Goal: Check status

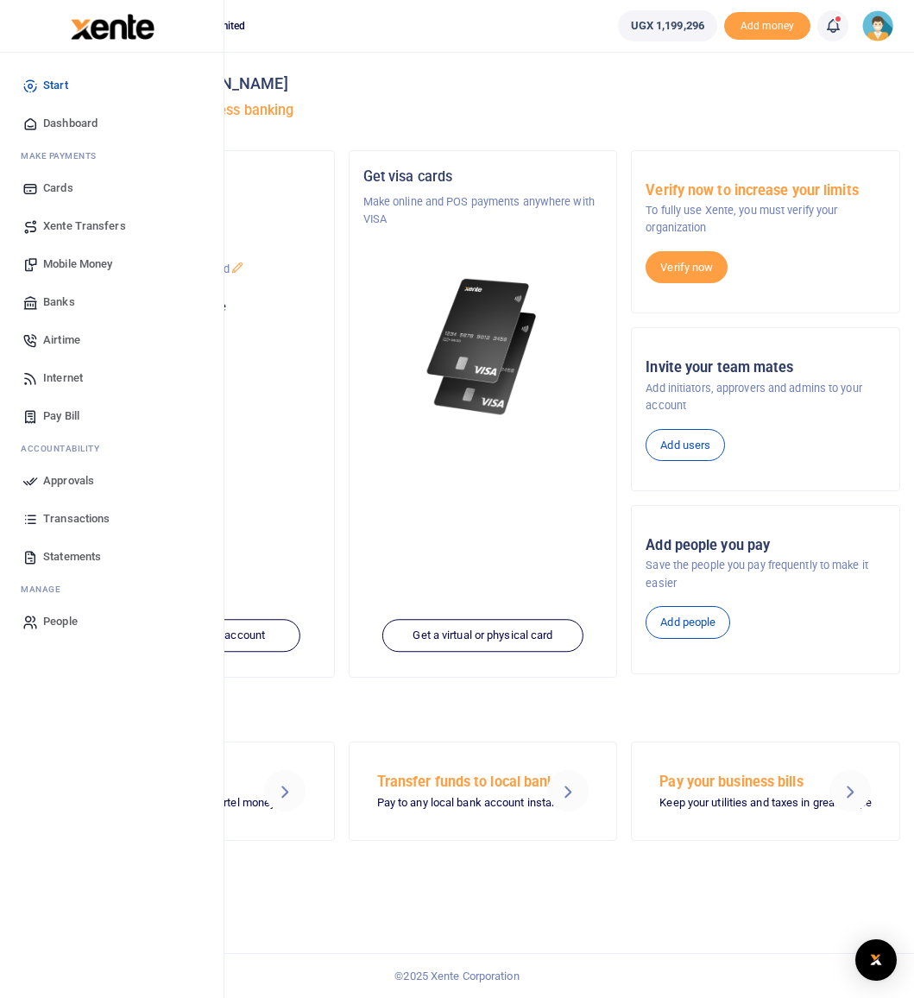
click at [60, 555] on span "Statements" at bounding box center [72, 556] width 58 height 17
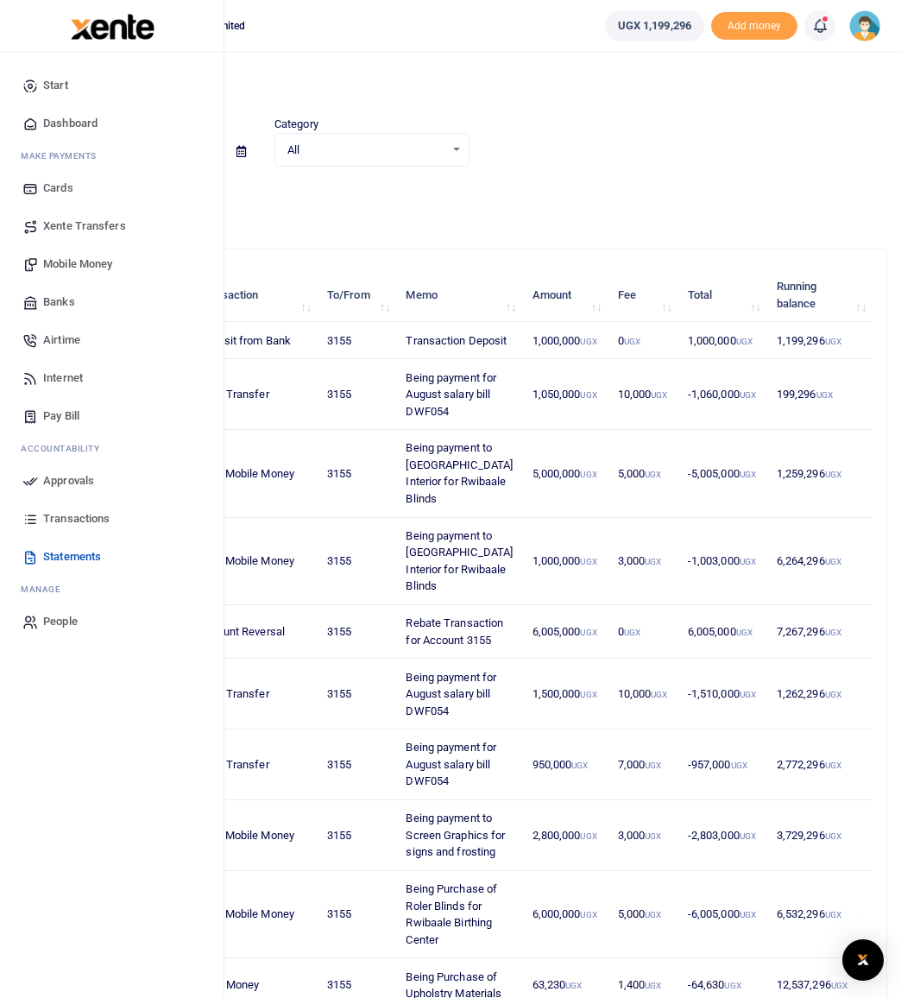
click at [65, 520] on span "Transactions" at bounding box center [76, 518] width 66 height 17
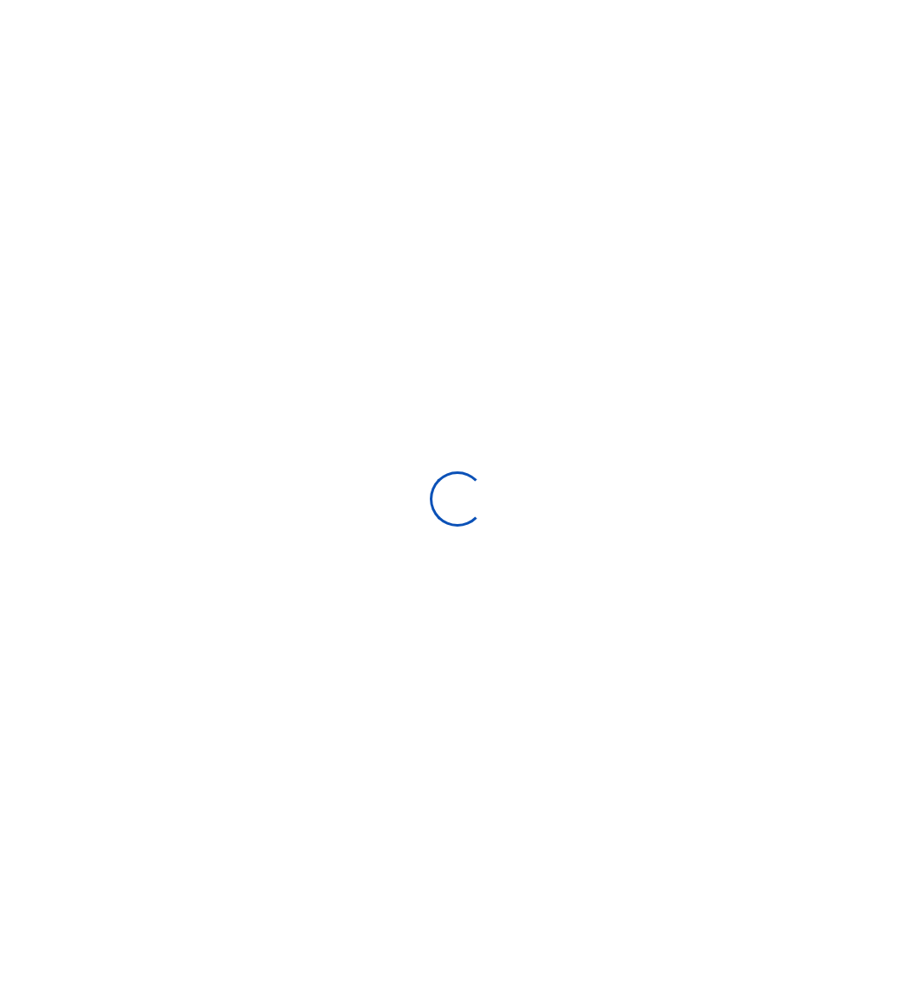
select select
type input "[DATE] - [DATE]"
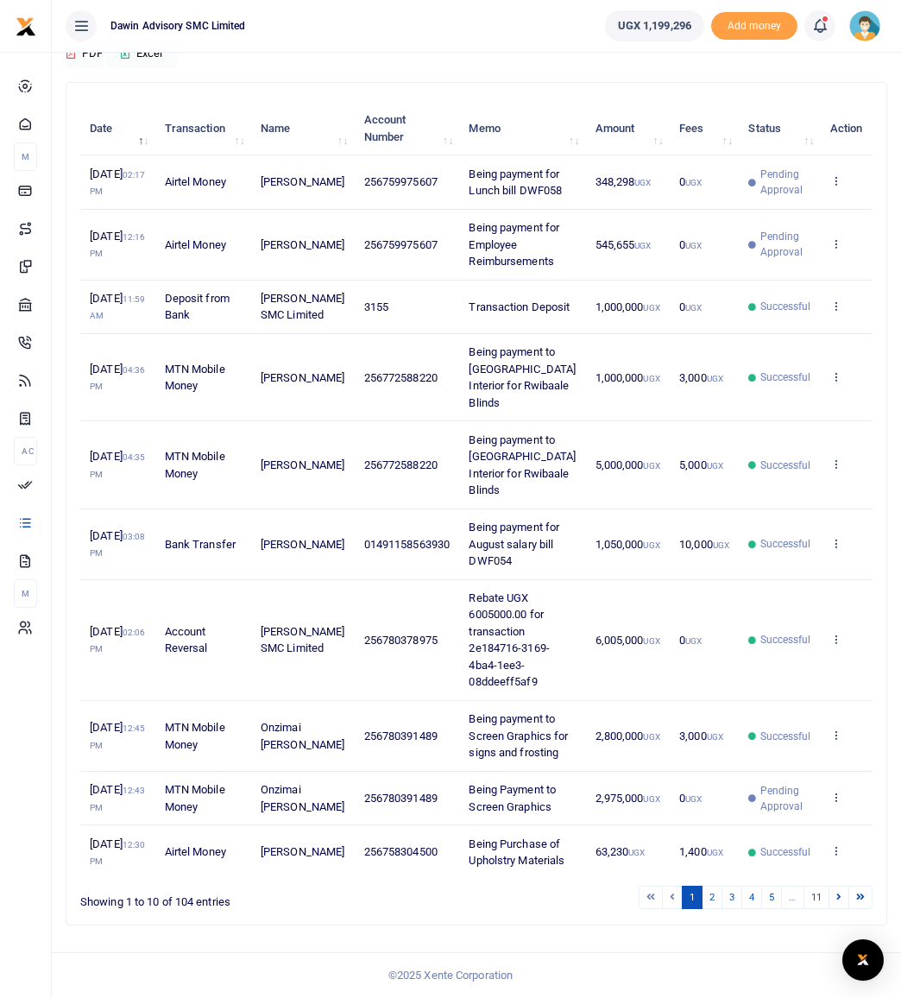
scroll to position [234, 0]
click at [710, 909] on link "2" at bounding box center [712, 897] width 21 height 23
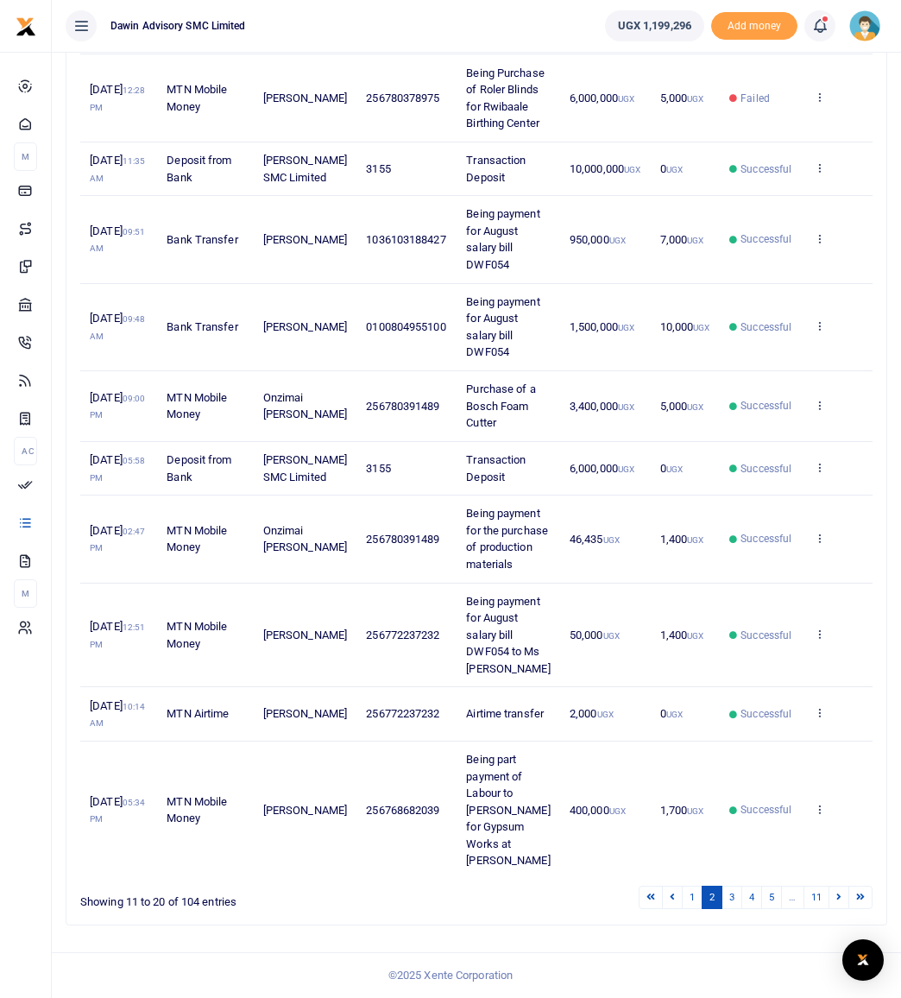
scroll to position [486, 0]
click at [733, 896] on link "3" at bounding box center [732, 897] width 21 height 23
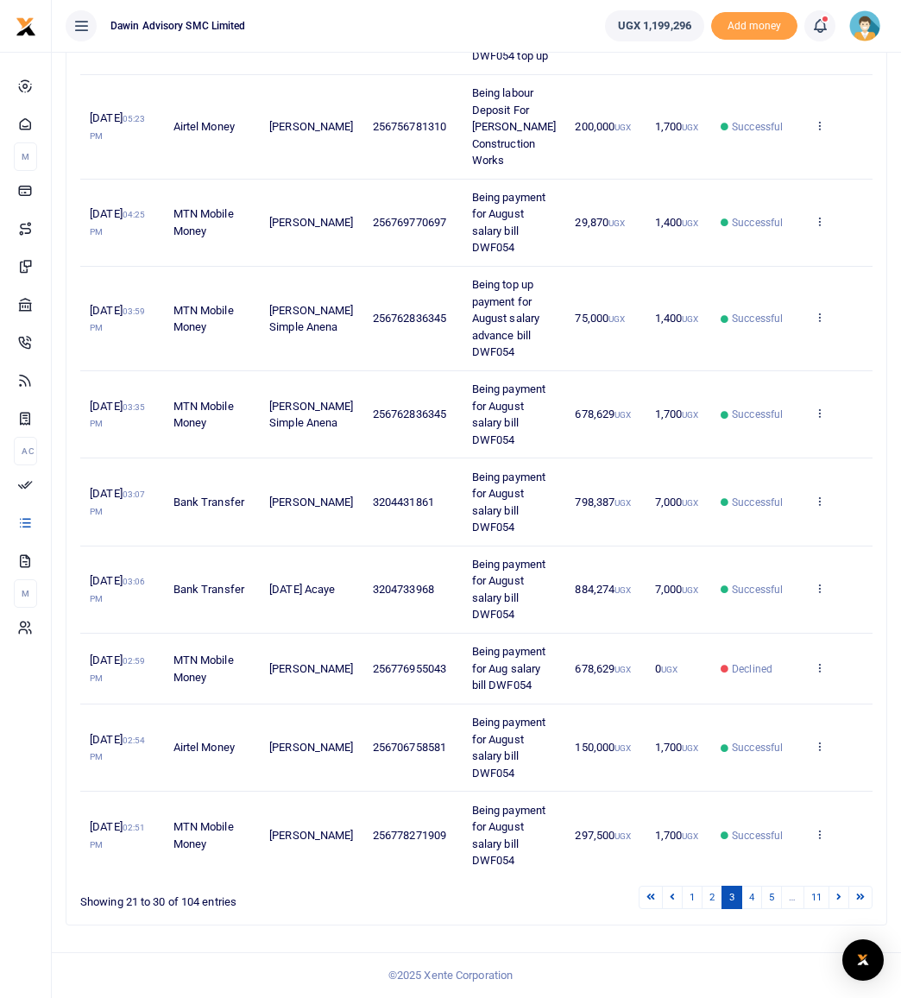
scroll to position [503, 0]
click at [749, 899] on link "4" at bounding box center [752, 897] width 21 height 23
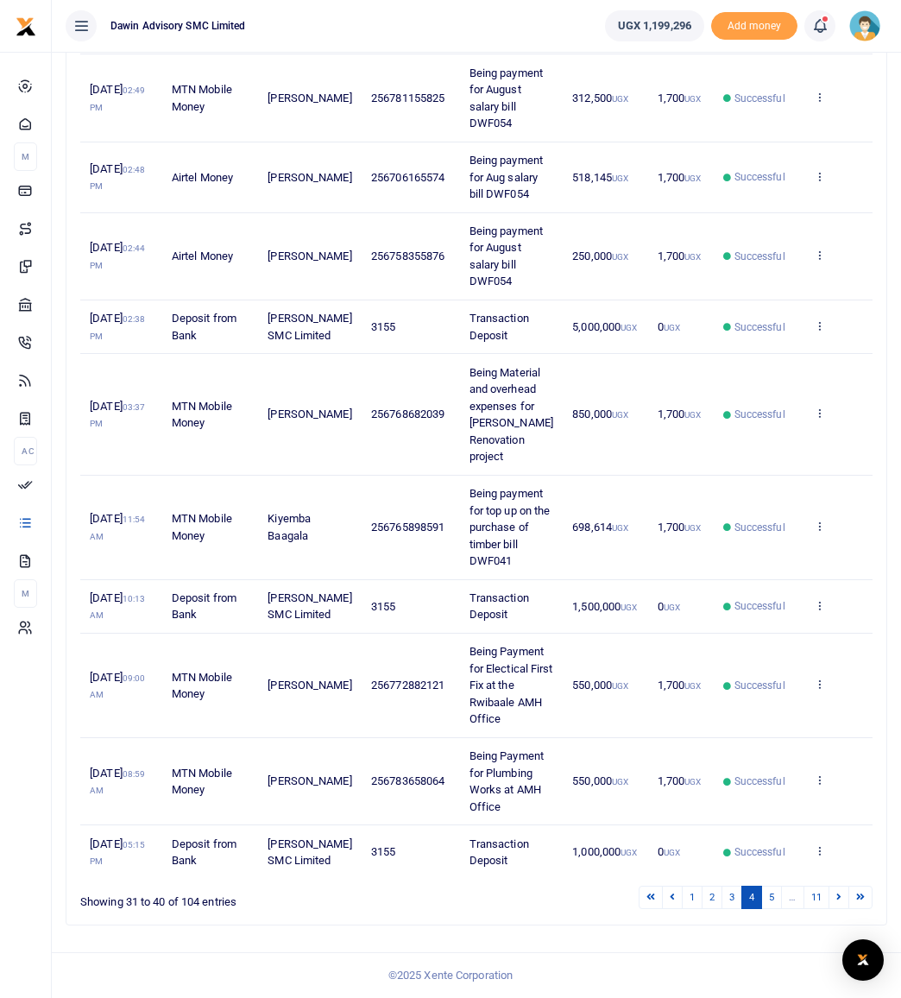
scroll to position [325, 0]
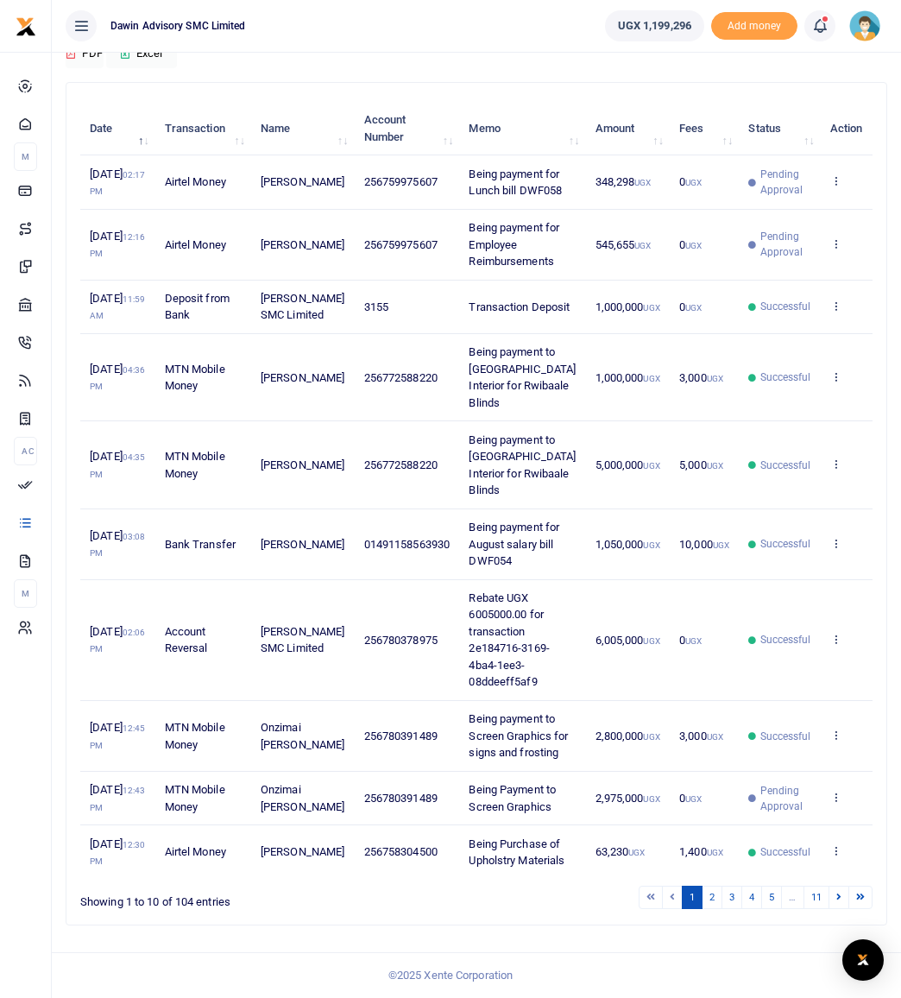
scroll to position [257, 0]
click at [716, 908] on link "2" at bounding box center [712, 897] width 21 height 23
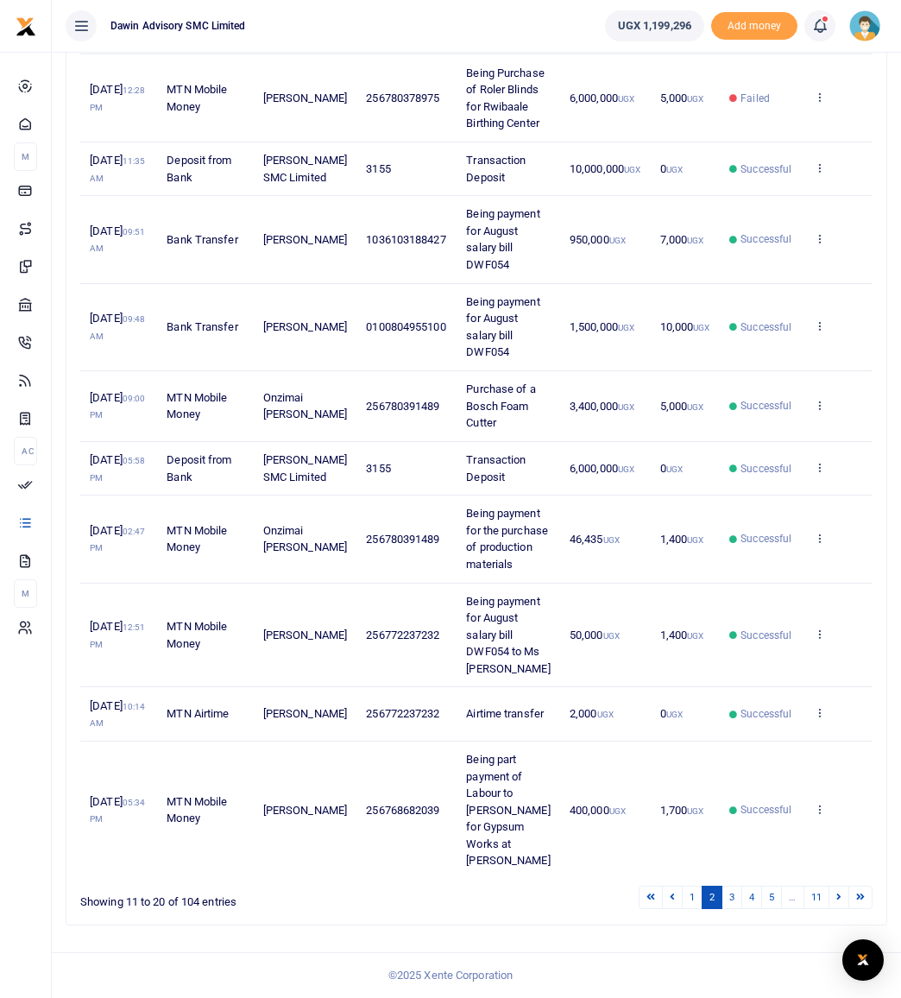
scroll to position [486, 0]
click at [736, 897] on link "3" at bounding box center [732, 897] width 21 height 23
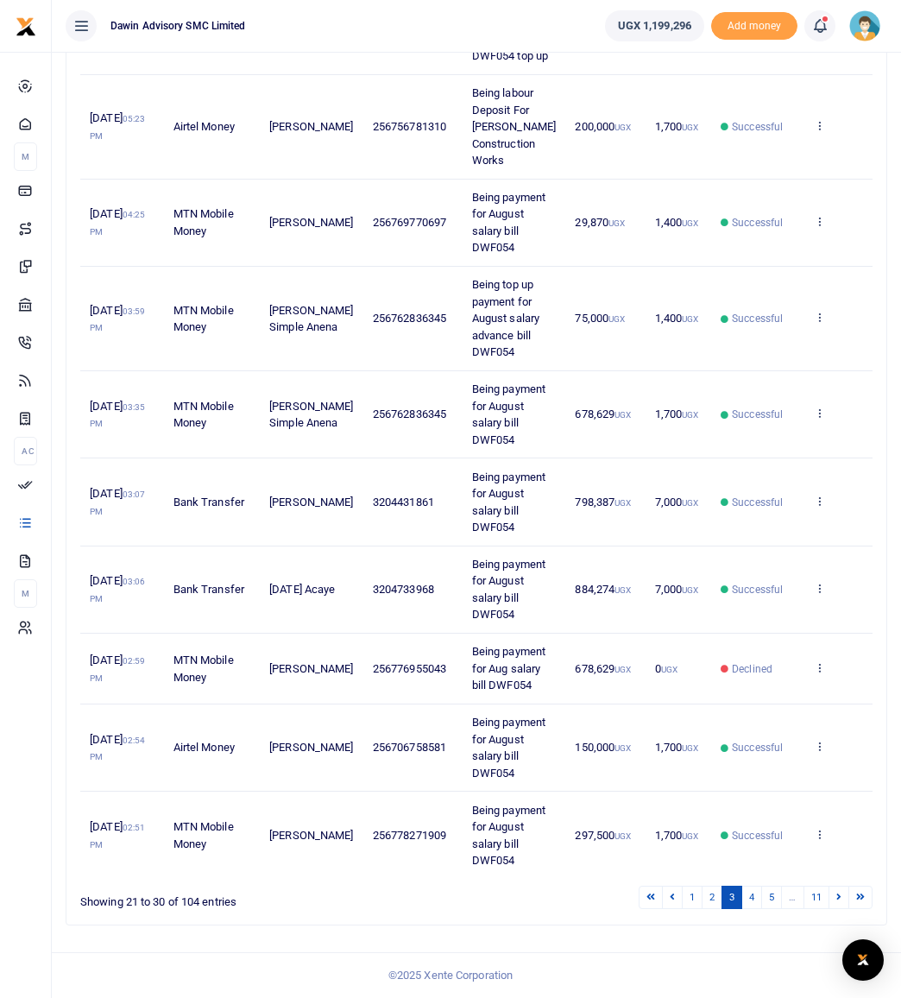
scroll to position [483, 0]
click at [746, 909] on link "4" at bounding box center [752, 897] width 21 height 23
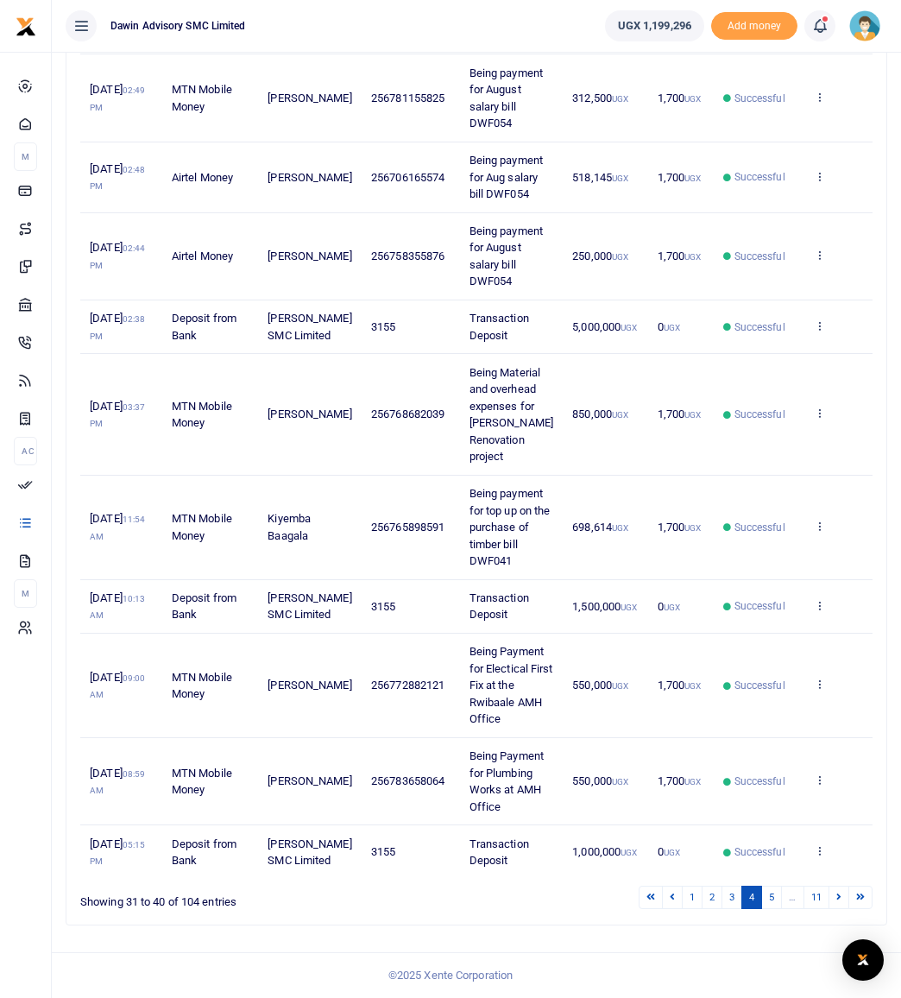
scroll to position [431, 0]
click at [818, 407] on icon at bounding box center [819, 413] width 11 height 12
click at [800, 523] on link "View details" at bounding box center [756, 535] width 136 height 24
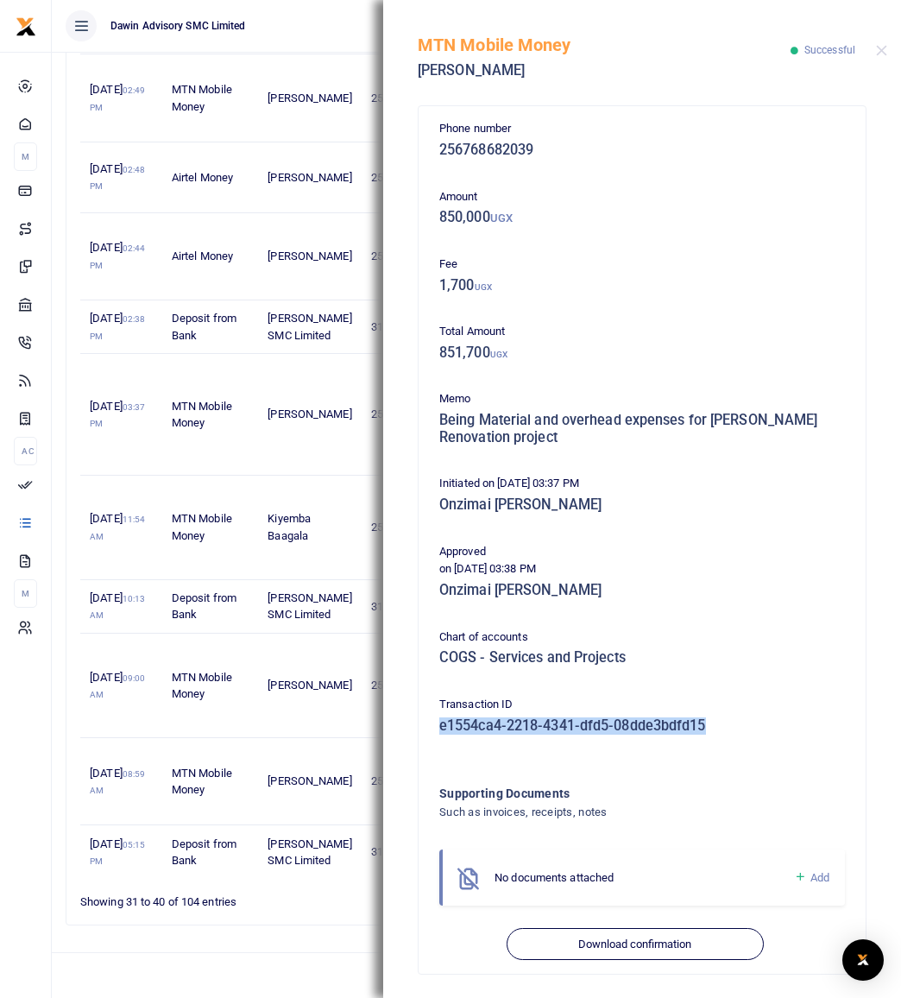
drag, startPoint x: 731, startPoint y: 728, endPoint x: 430, endPoint y: 727, distance: 301.3
click at [430, 727] on div "Phone number 256768682039 Amount 850,000 UGX Fee 1,700 UGX Total Amount 851,700…" at bounding box center [642, 540] width 447 height 868
copy h5 "e1554ca4-2218-4341-dfd5-08dde3bdfd15"
